Goal: Task Accomplishment & Management: Manage account settings

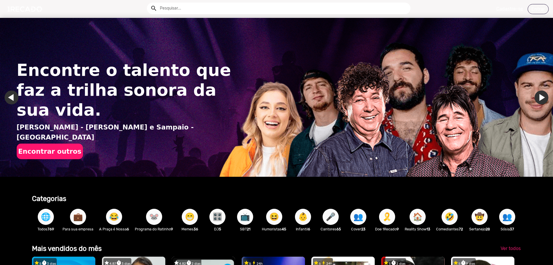
click at [544, 8] on link "Entrar" at bounding box center [538, 9] width 21 height 10
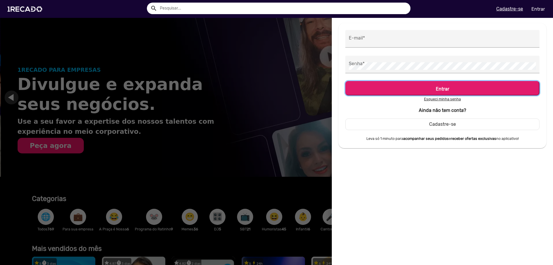
scroll to position [0, 553]
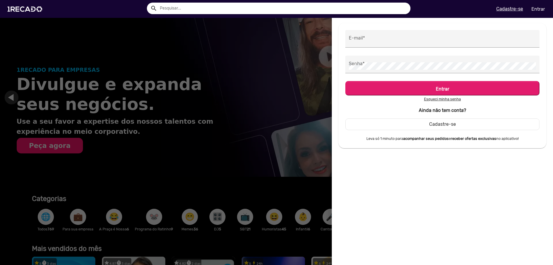
click at [444, 99] on u "Esqueci minha senha" at bounding box center [442, 99] width 37 height 4
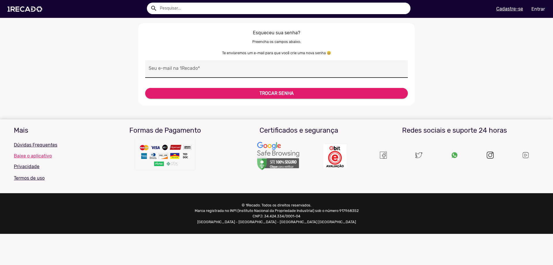
click at [231, 65] on div "Seu e-mail na 1Recado *" at bounding box center [277, 69] width 256 height 18
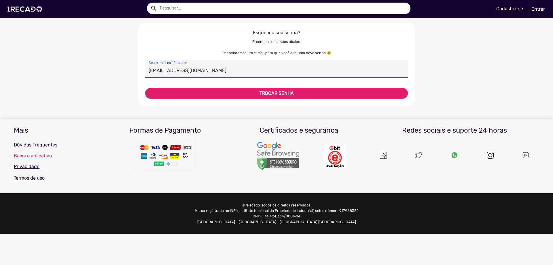
type input "[EMAIL_ADDRESS][DOMAIN_NAME]"
click at [241, 92] on button "TROCAR SENHA" at bounding box center [276, 93] width 263 height 11
click at [290, 91] on b "TROCAR SENHA" at bounding box center [277, 92] width 34 height 5
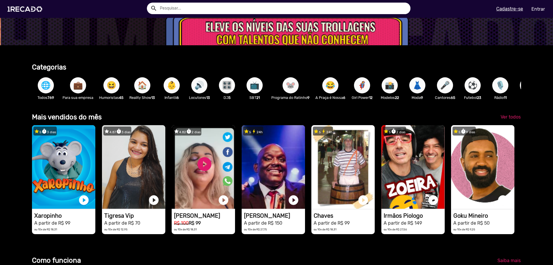
scroll to position [0, 1660]
